Goal: Transaction & Acquisition: Book appointment/travel/reservation

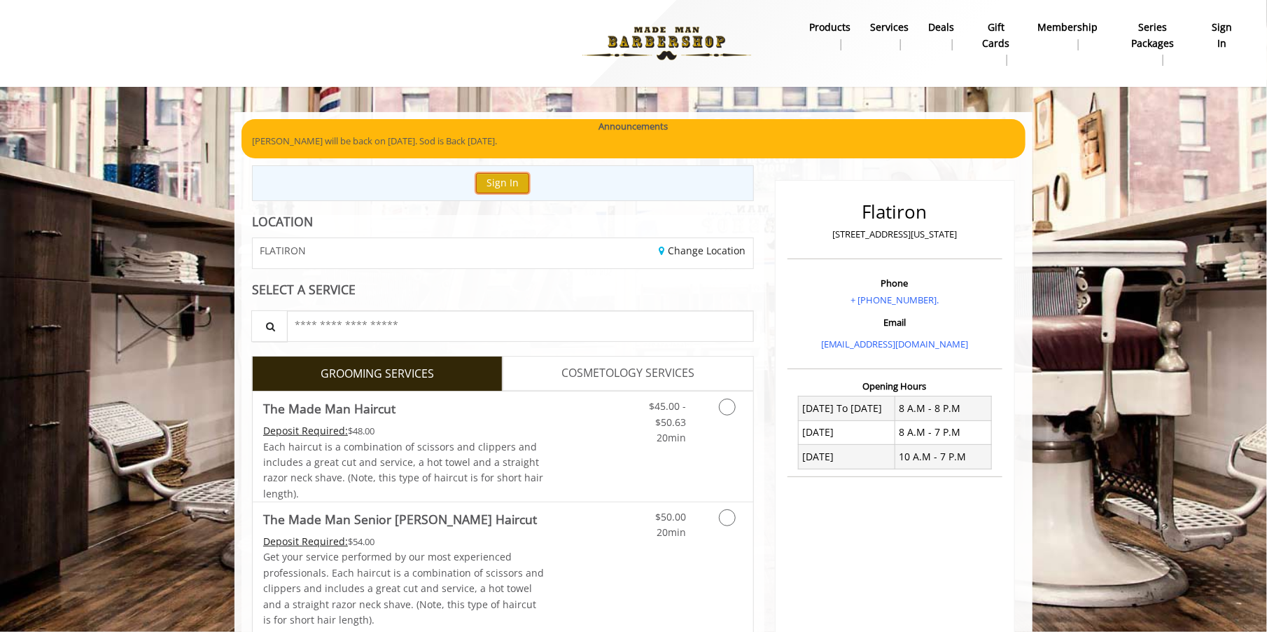
click at [501, 178] on button "Sign In" at bounding box center [502, 183] width 53 height 20
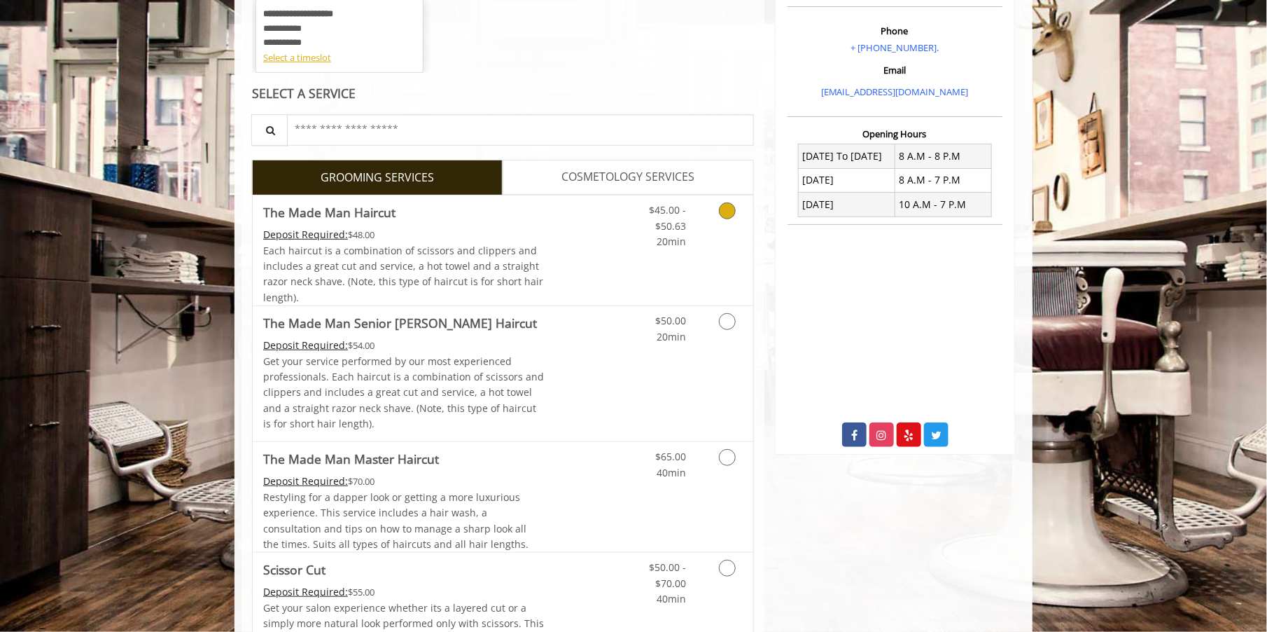
click at [622, 247] on div "$45.00 - $50.63 20min" at bounding box center [657, 222] width 79 height 54
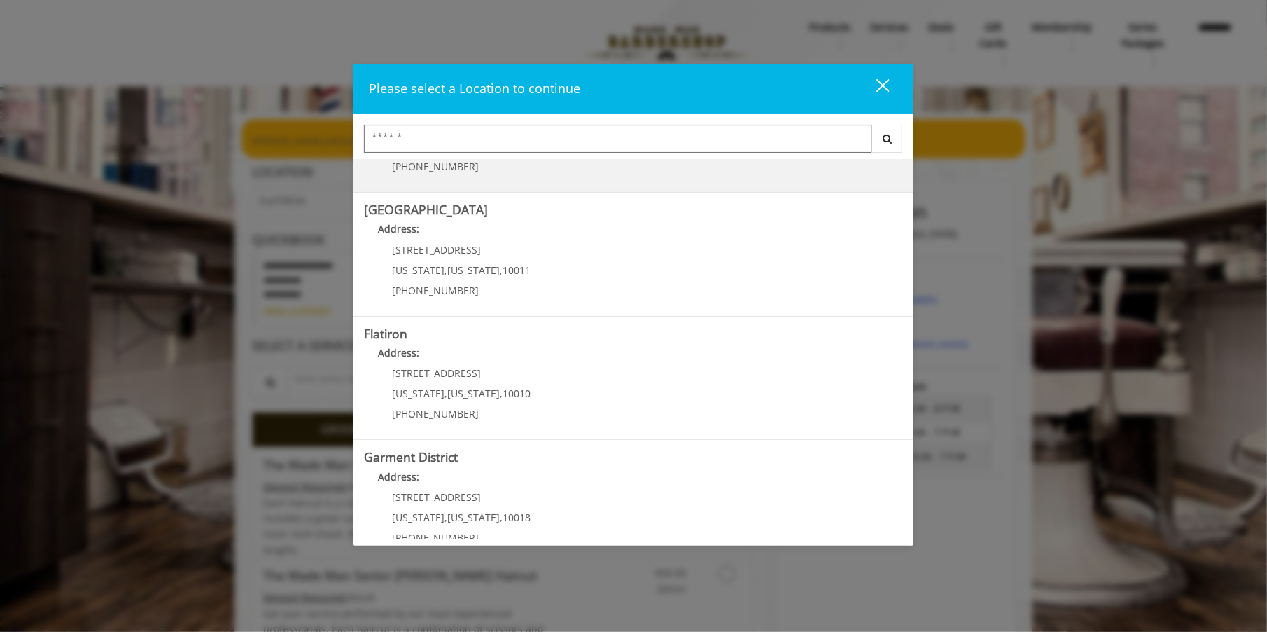
scroll to position [239, 0]
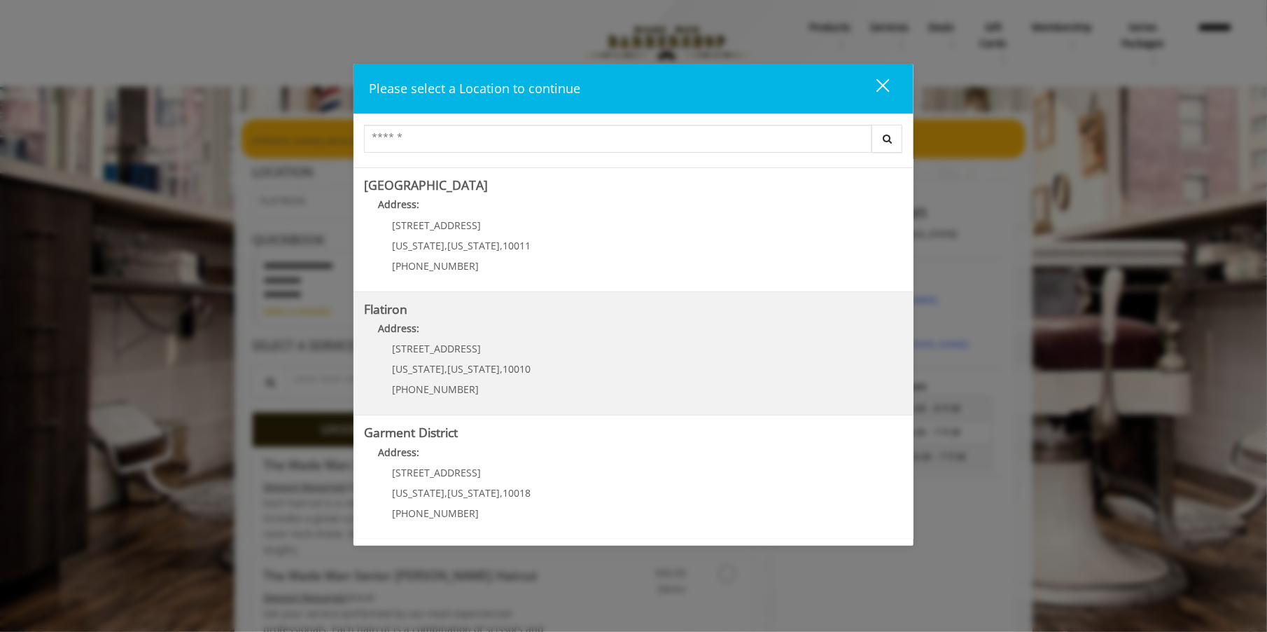
click at [514, 370] on span "10010" at bounding box center [517, 368] width 28 height 13
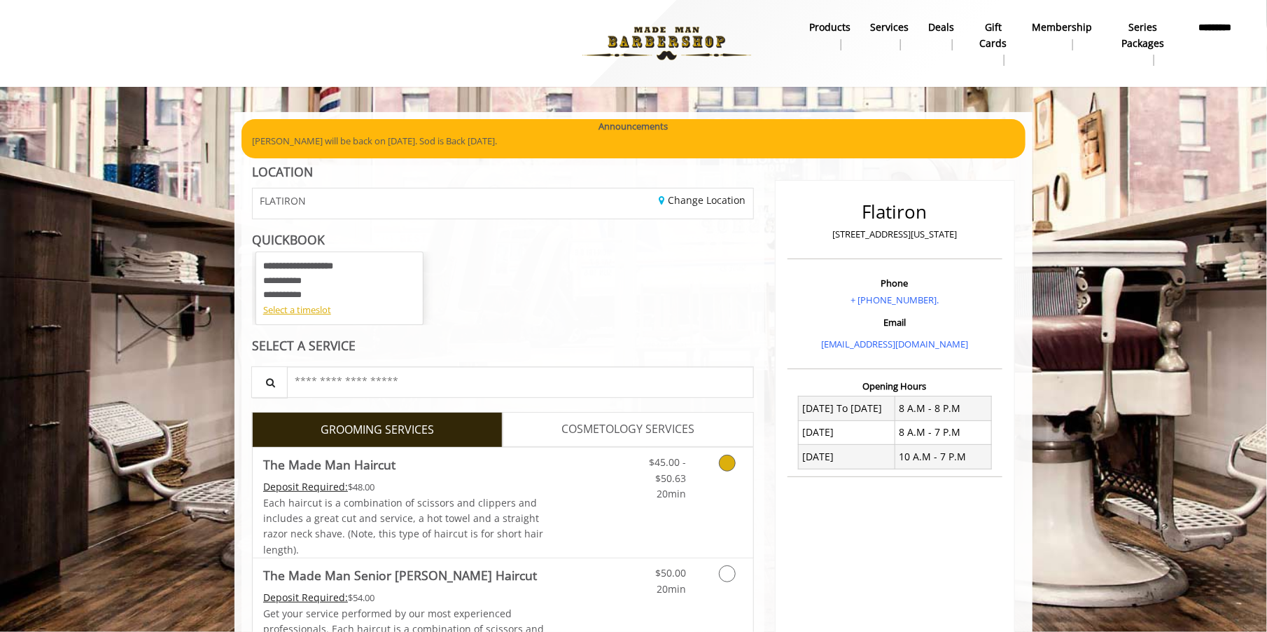
click at [706, 480] on div "Grooming services" at bounding box center [725, 474] width 57 height 54
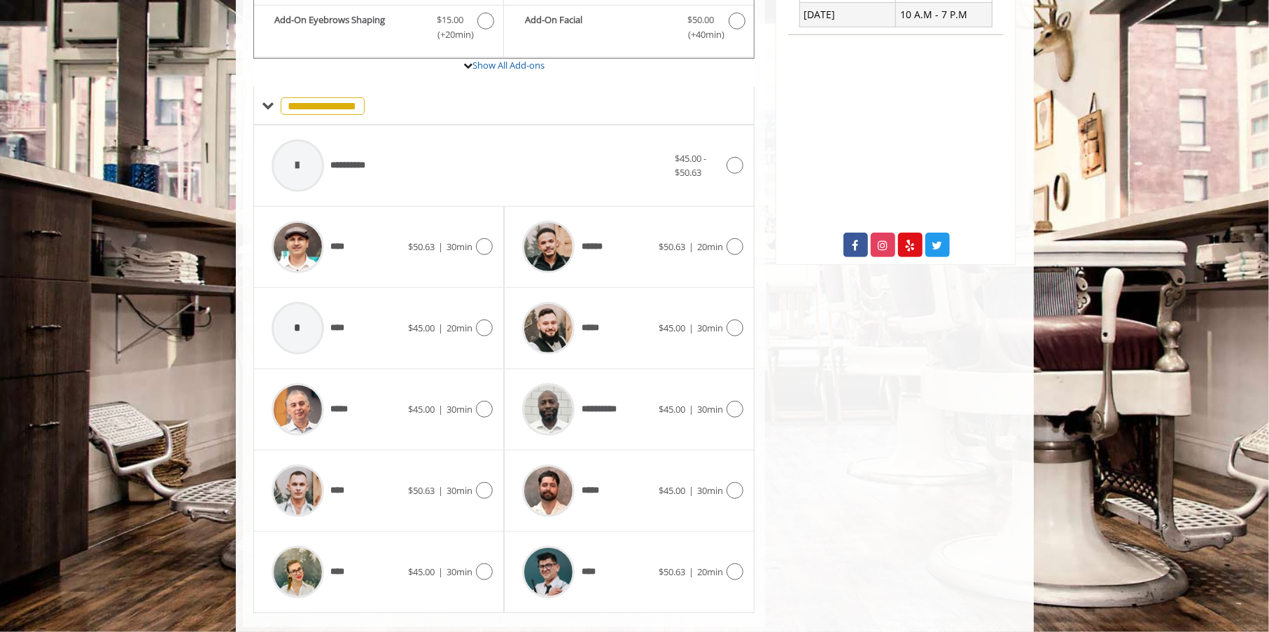
scroll to position [455, 0]
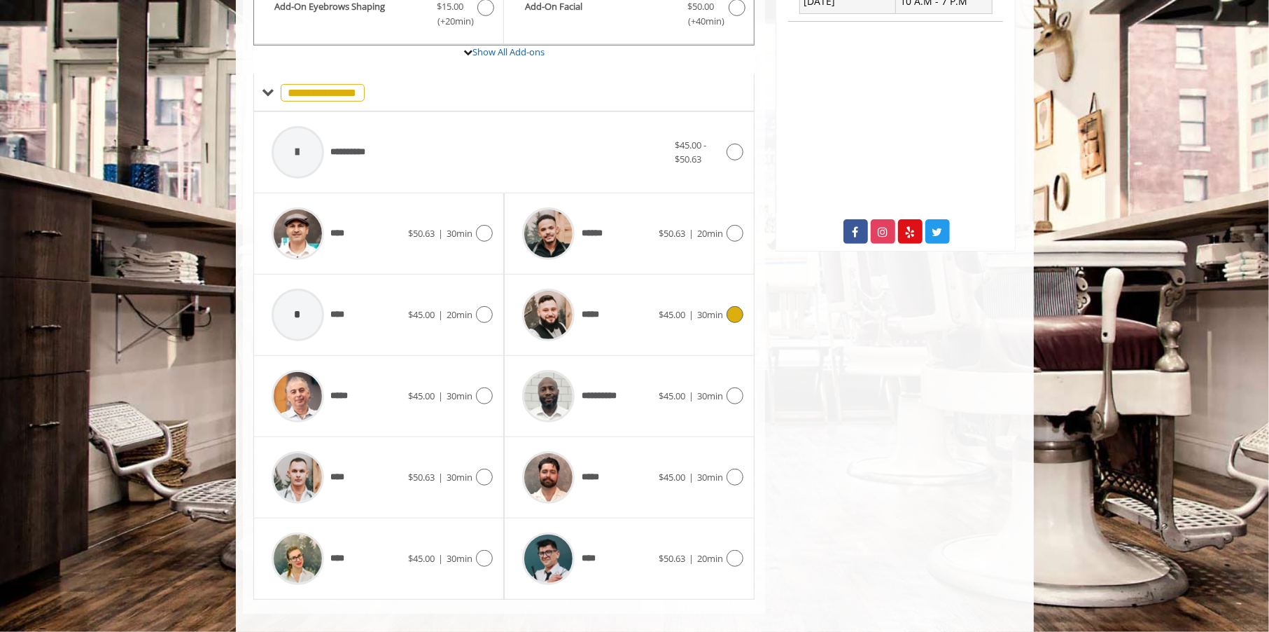
click at [727, 310] on icon at bounding box center [735, 314] width 17 height 17
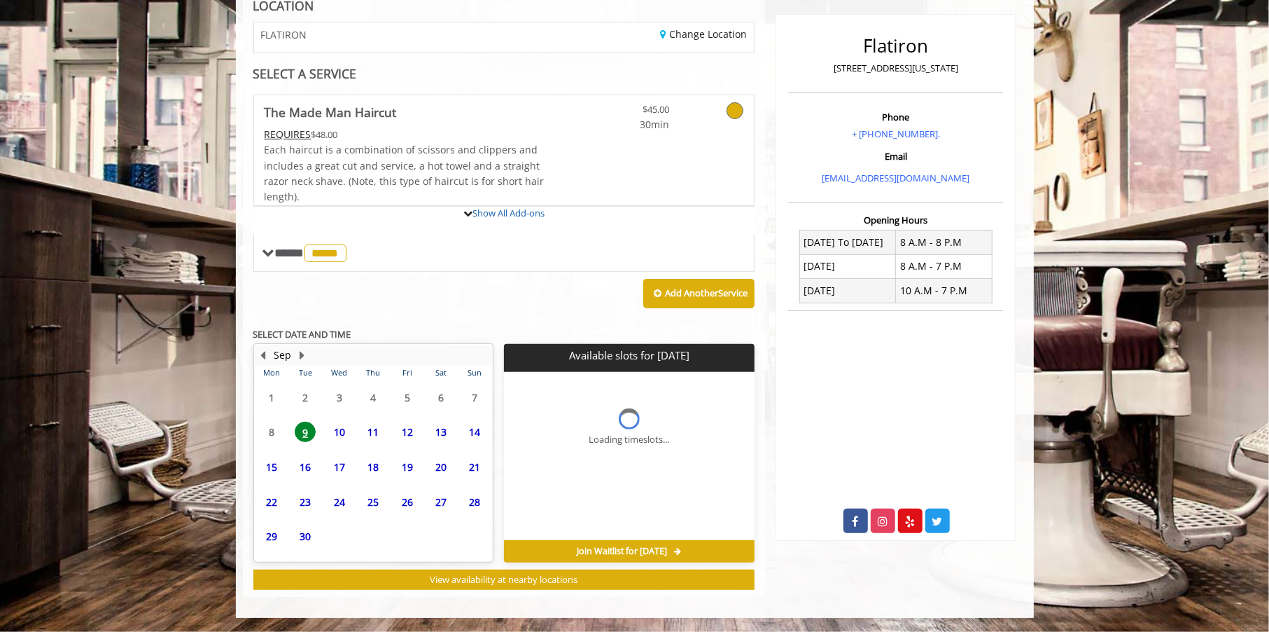
scroll to position [293, 0]
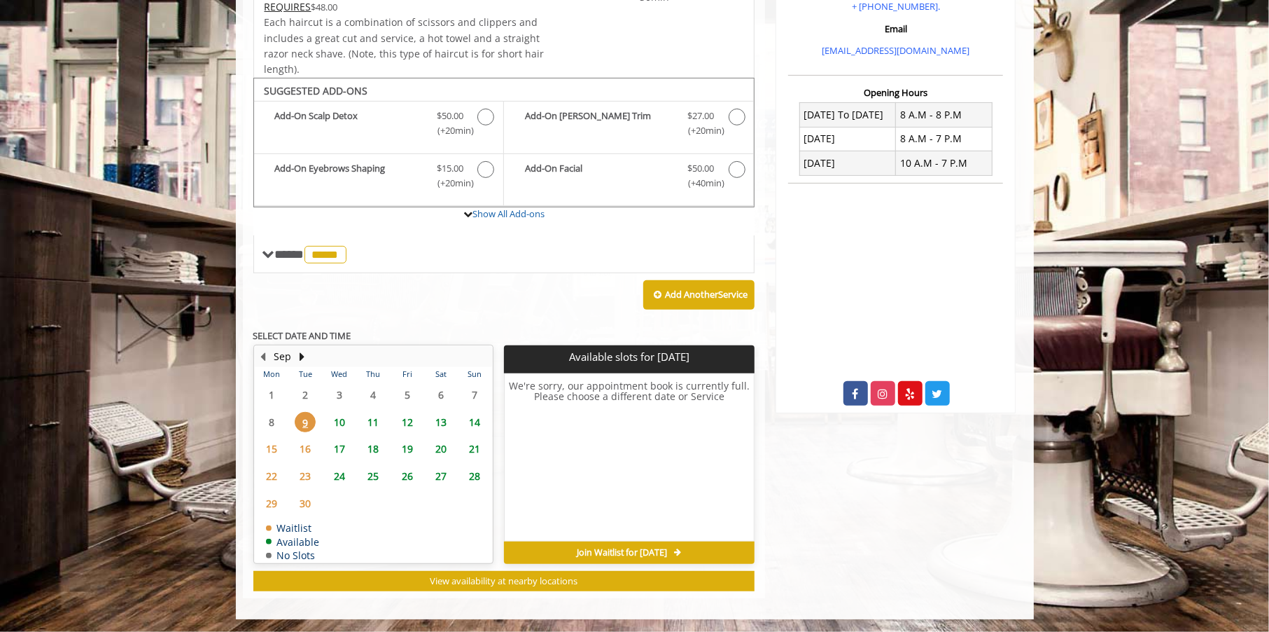
click at [339, 419] on span "10" at bounding box center [339, 422] width 21 height 20
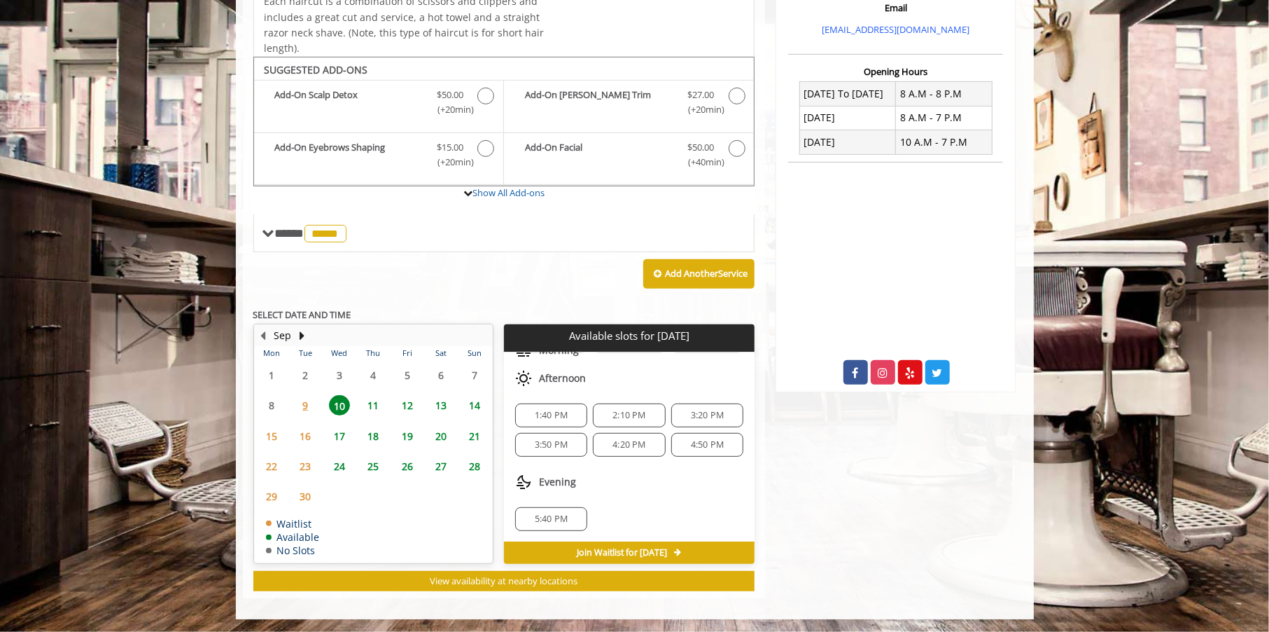
scroll to position [0, 0]
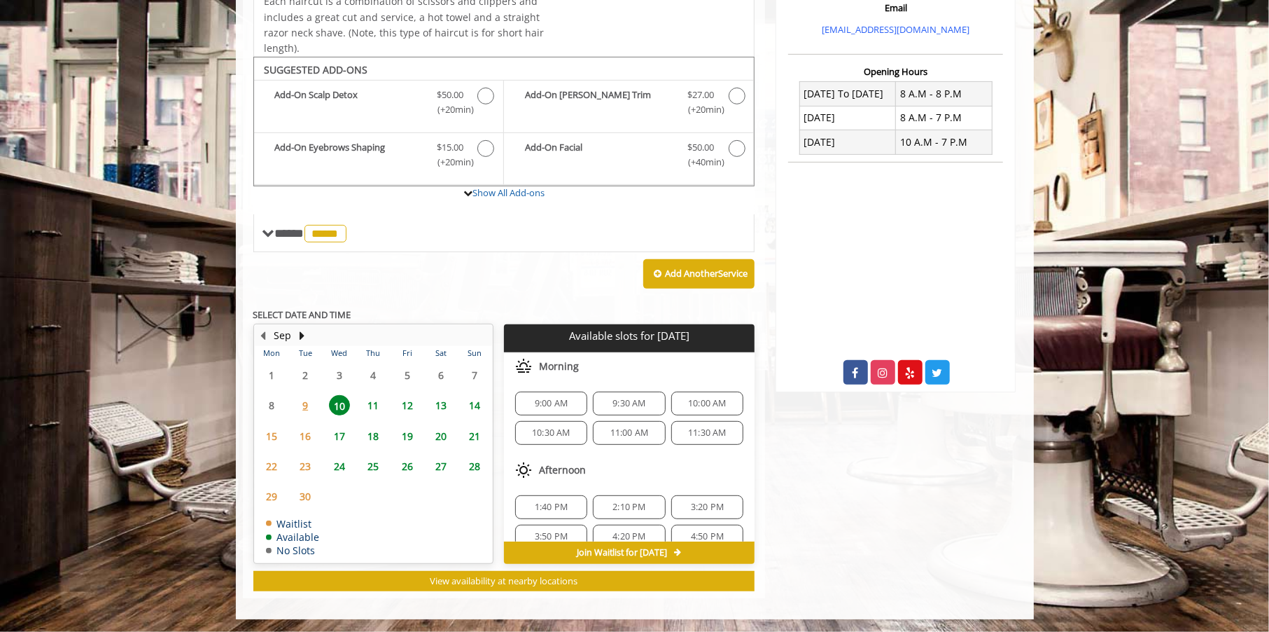
click at [433, 412] on span "13" at bounding box center [441, 405] width 21 height 20
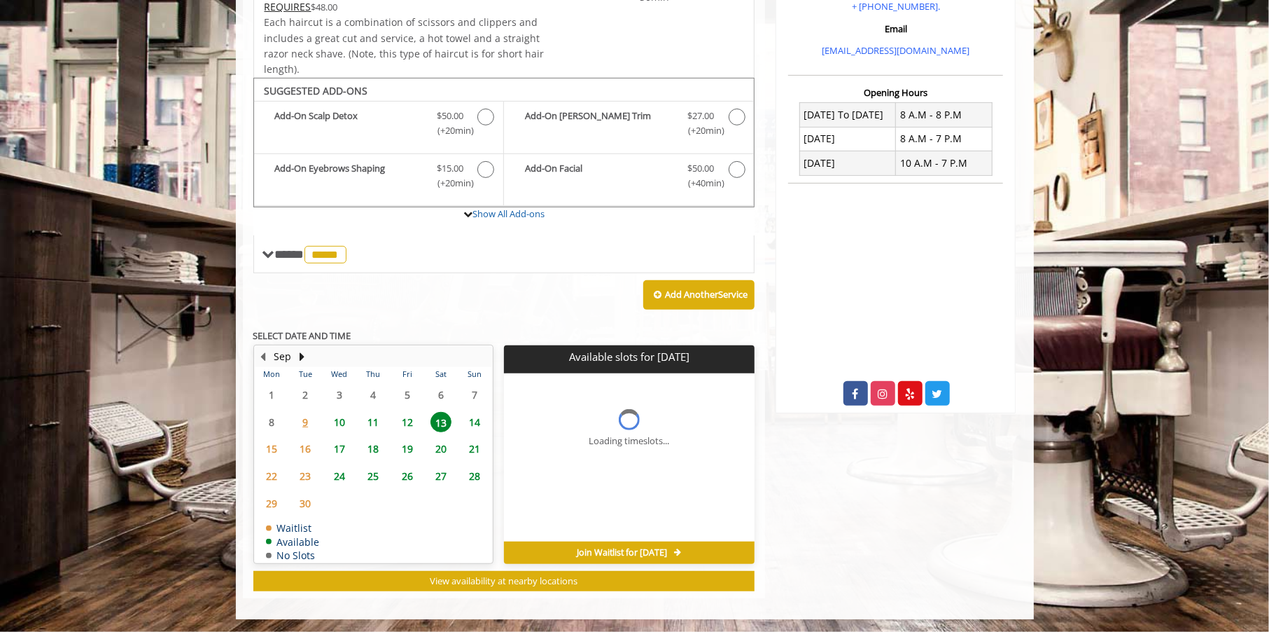
scroll to position [314, 0]
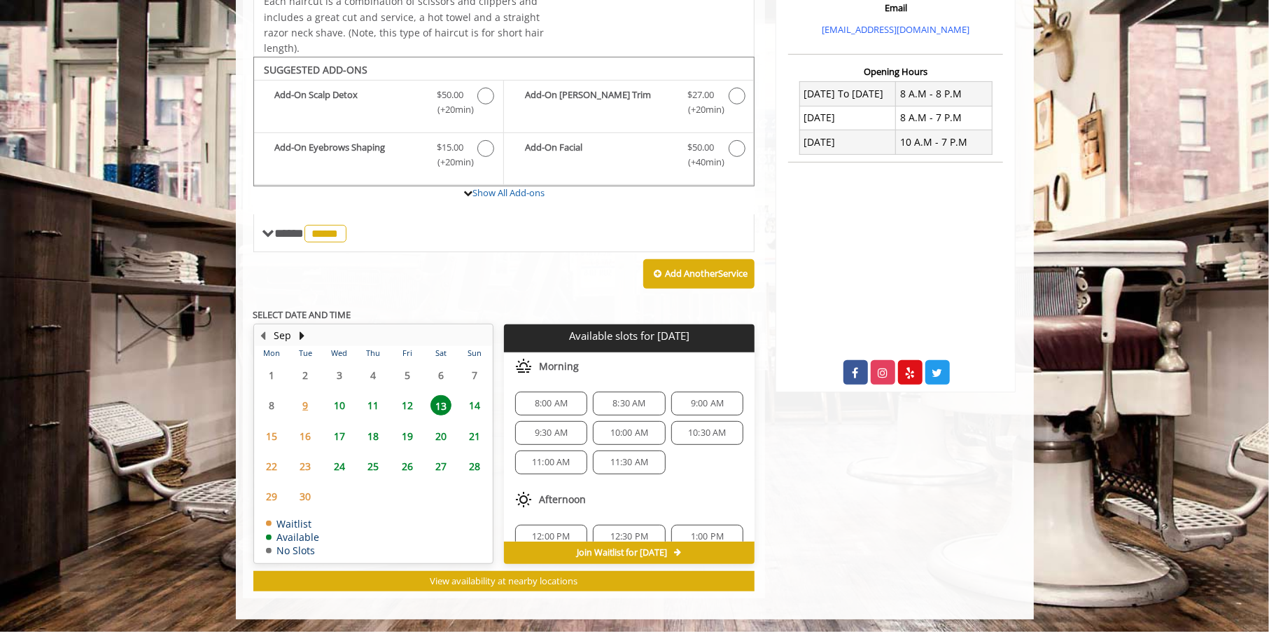
click at [404, 408] on span "12" at bounding box center [407, 405] width 21 height 20
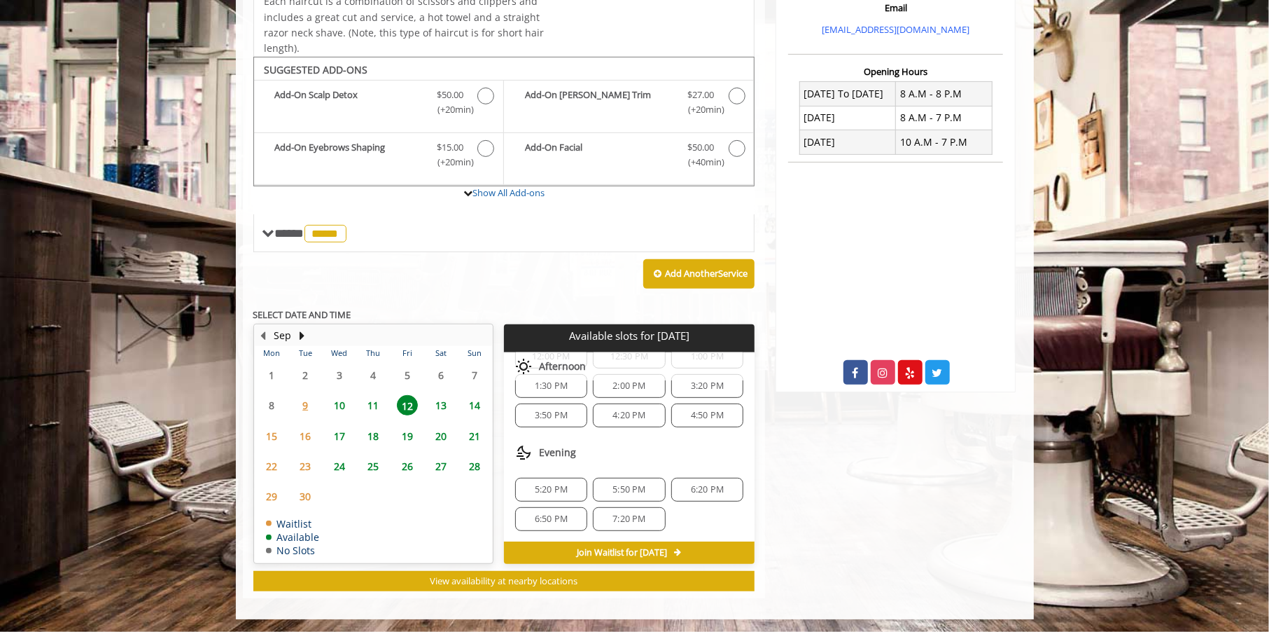
click at [532, 275] on div "Add Another Service" at bounding box center [504, 273] width 502 height 43
click at [376, 399] on span "11" at bounding box center [373, 405] width 21 height 20
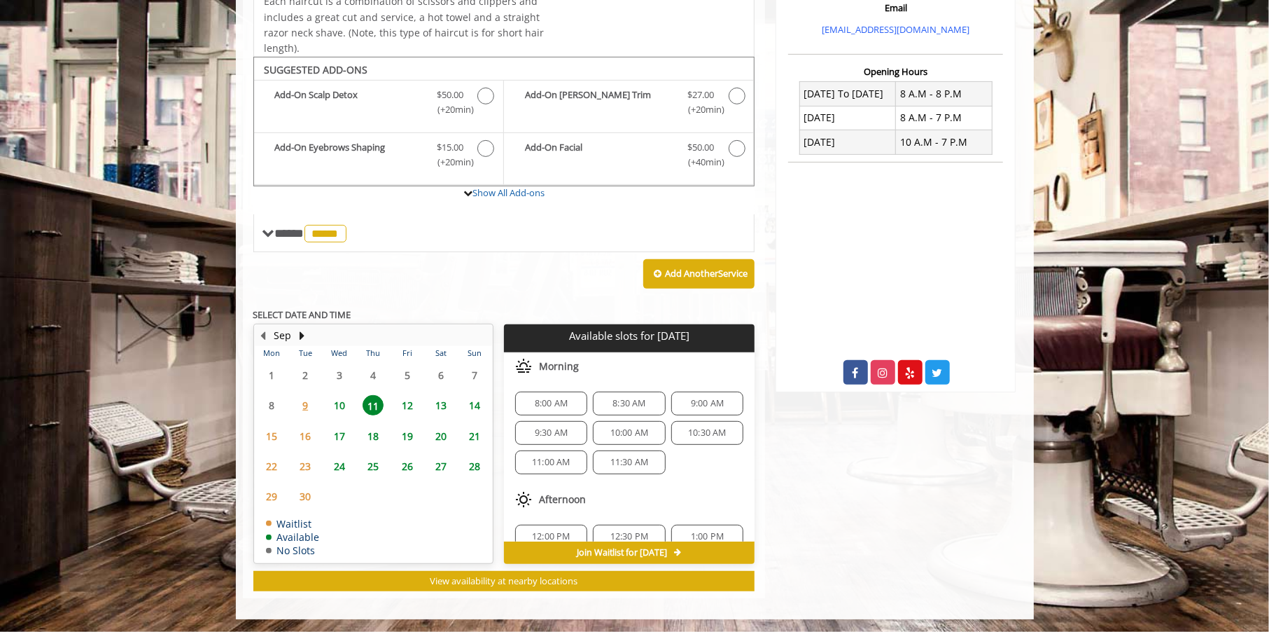
scroll to position [180, 0]
click at [537, 517] on span "7:20 PM" at bounding box center [551, 518] width 33 height 11
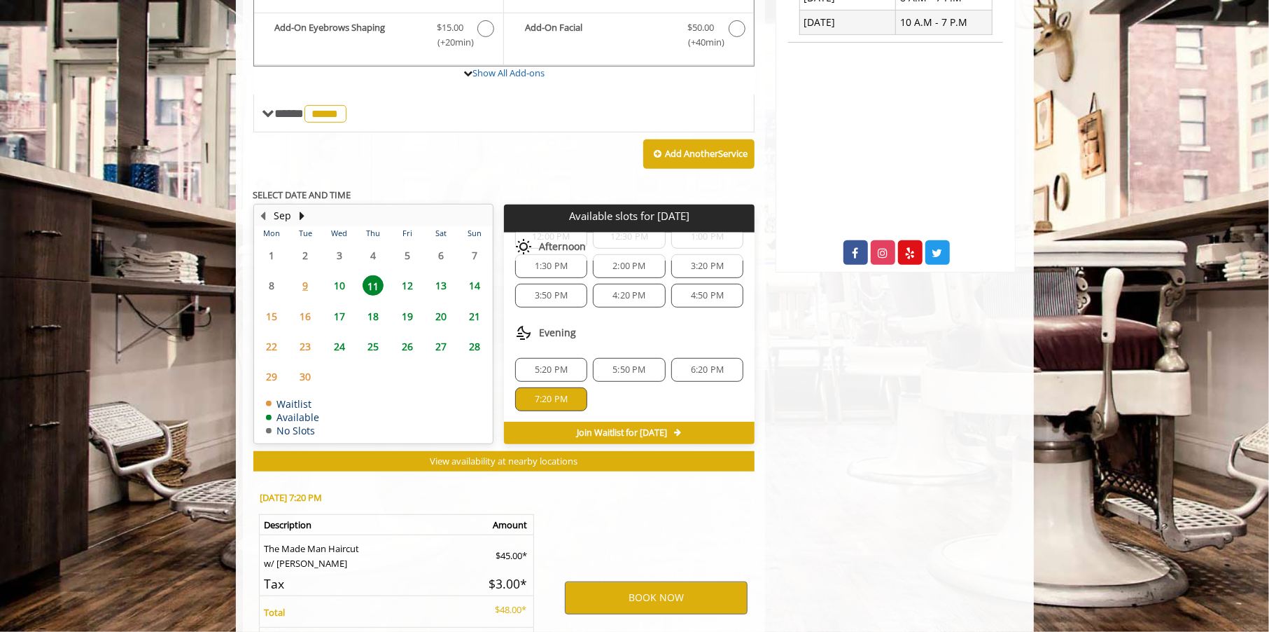
scroll to position [567, 0]
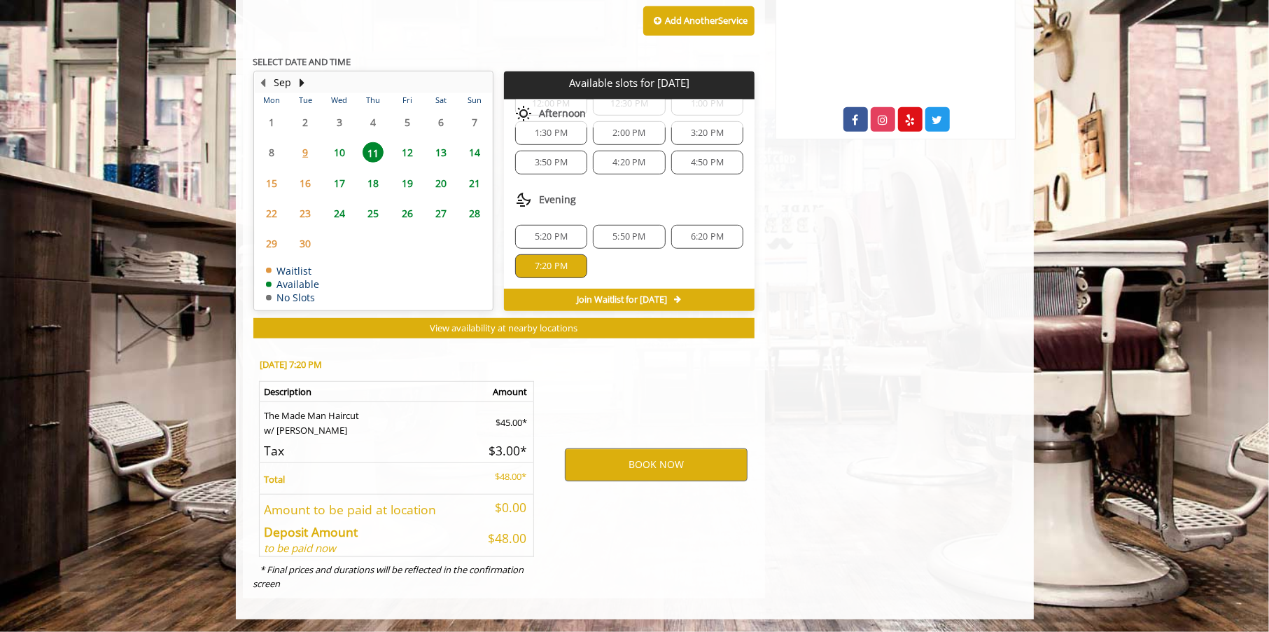
click at [629, 242] on div "5:50 PM" at bounding box center [629, 237] width 72 height 24
click at [691, 235] on span "6:20 PM" at bounding box center [707, 236] width 33 height 11
click at [573, 255] on div "7:20 PM" at bounding box center [551, 266] width 72 height 24
click at [631, 452] on button "BOOK NOW" at bounding box center [656, 464] width 183 height 32
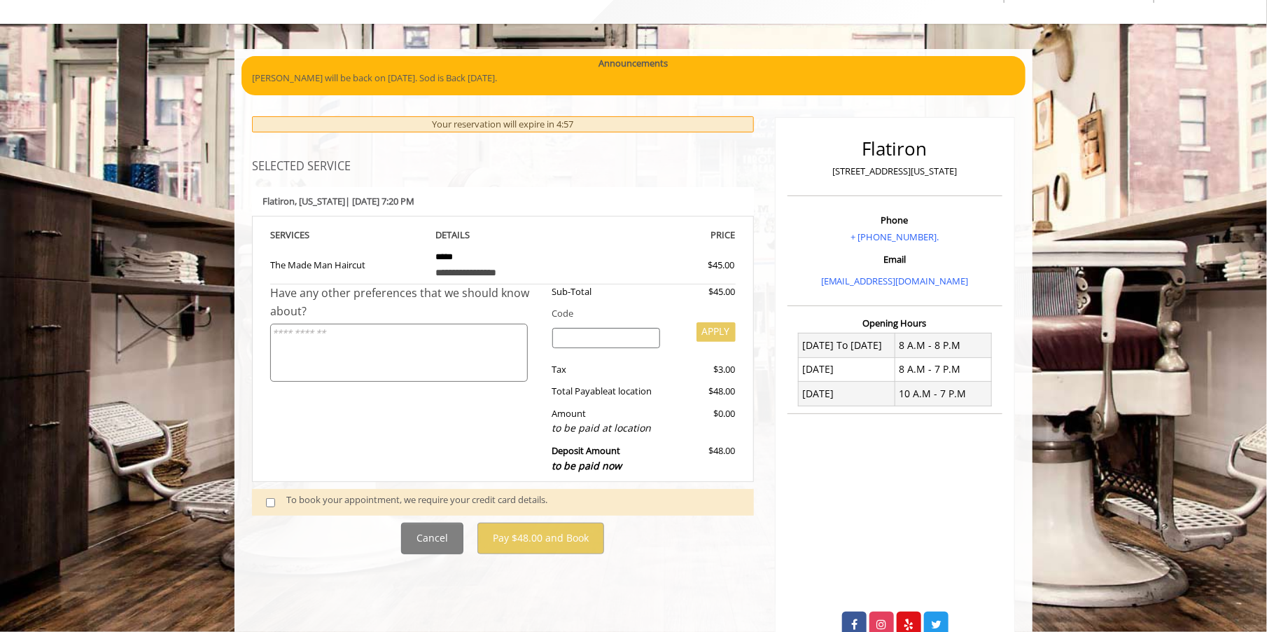
scroll to position [109, 0]
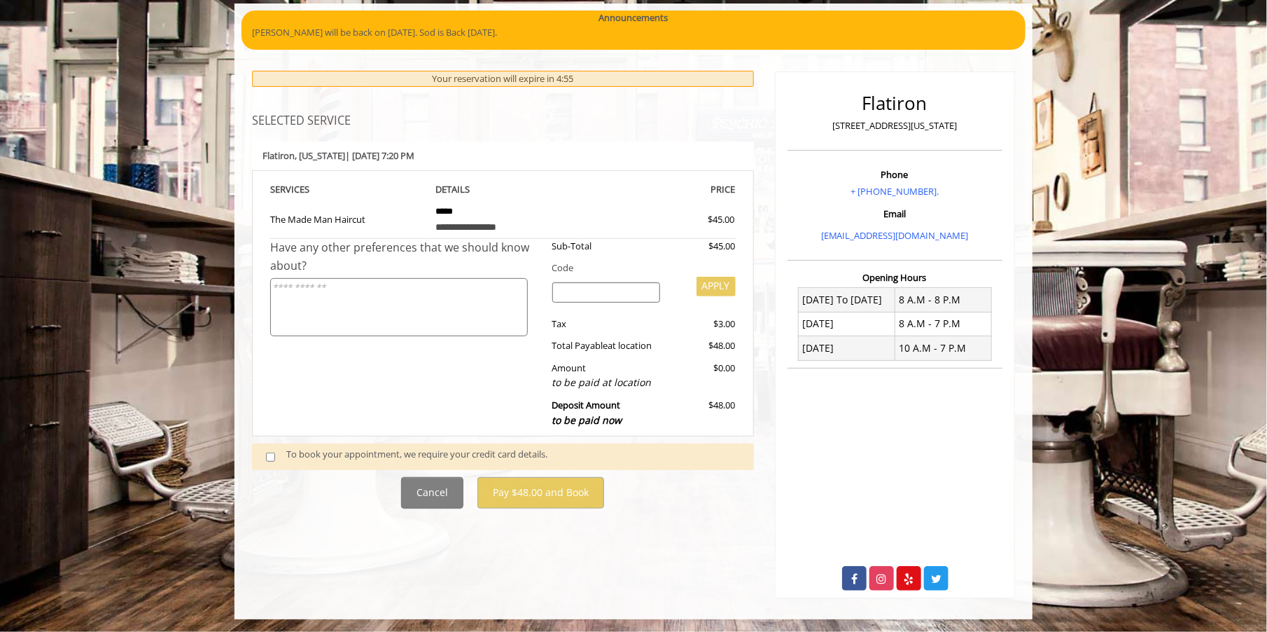
click at [512, 450] on div "To book your appointment, we require your credit card details." at bounding box center [513, 456] width 454 height 19
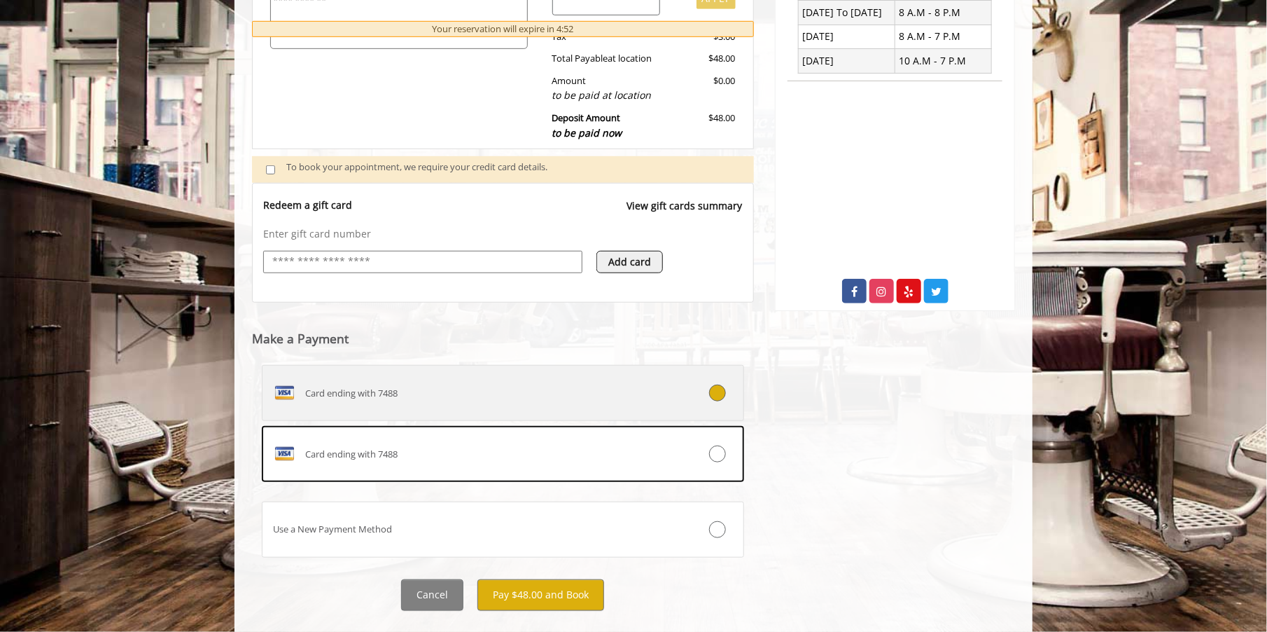
scroll to position [422, 0]
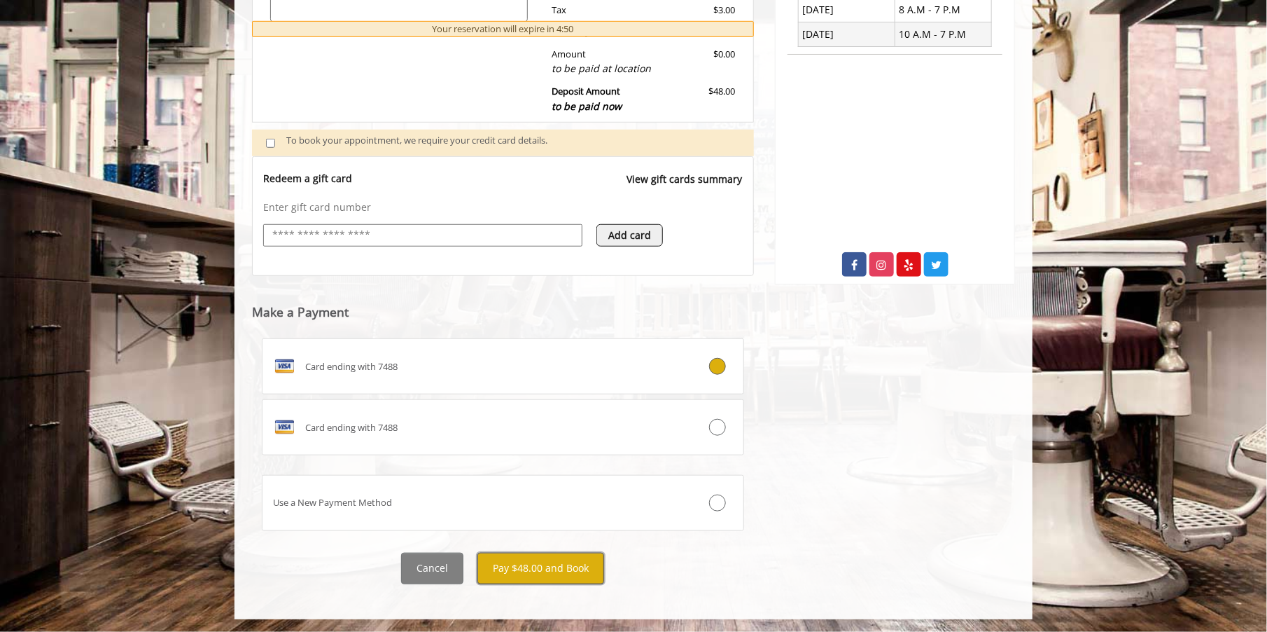
click at [527, 577] on button "Pay $48.00 and Book" at bounding box center [541, 568] width 127 height 32
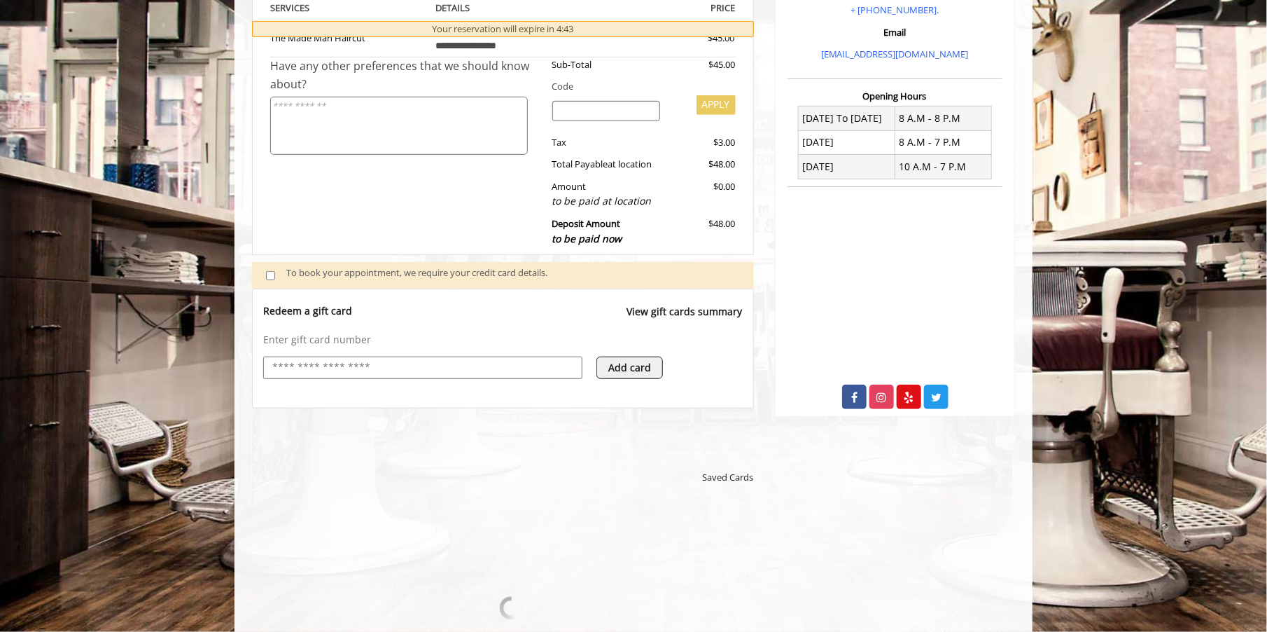
scroll to position [420, 0]
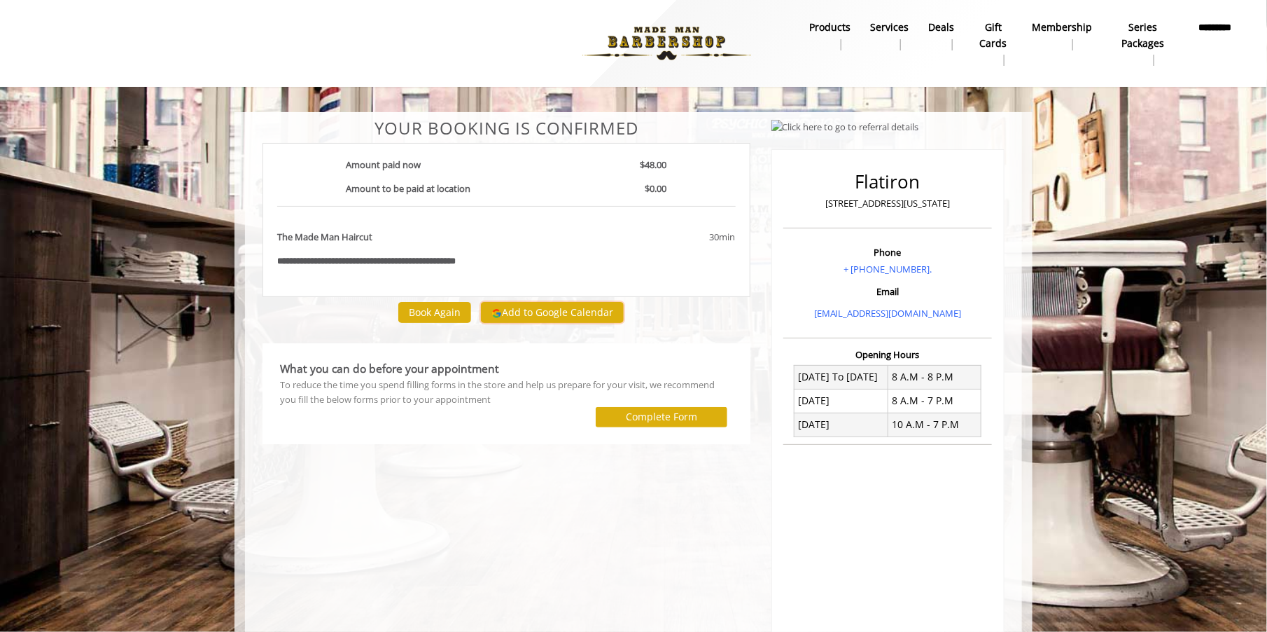
click at [519, 313] on button "Add to Google Calendar" at bounding box center [552, 312] width 143 height 21
